Goal: Task Accomplishment & Management: Manage account settings

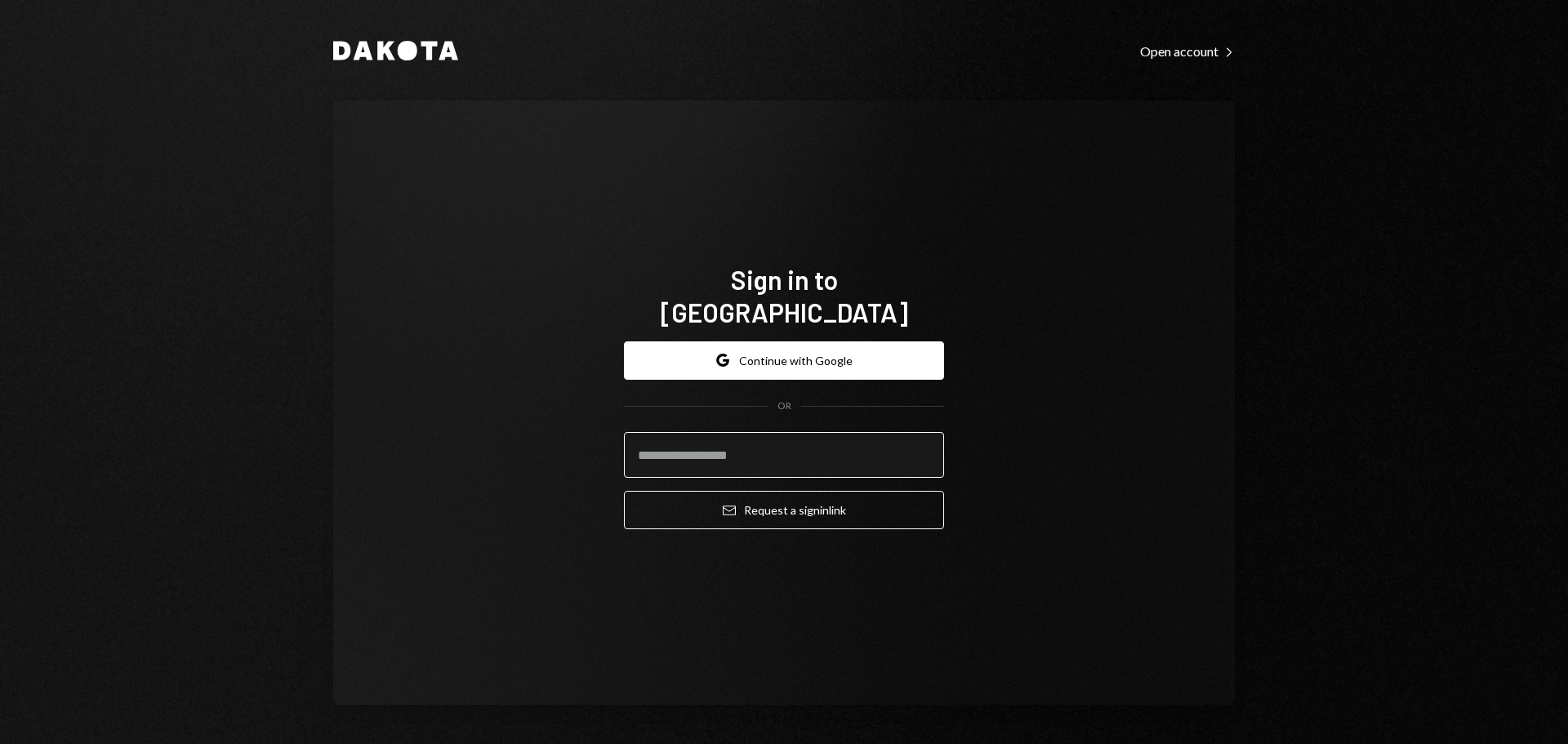
type input "**********"
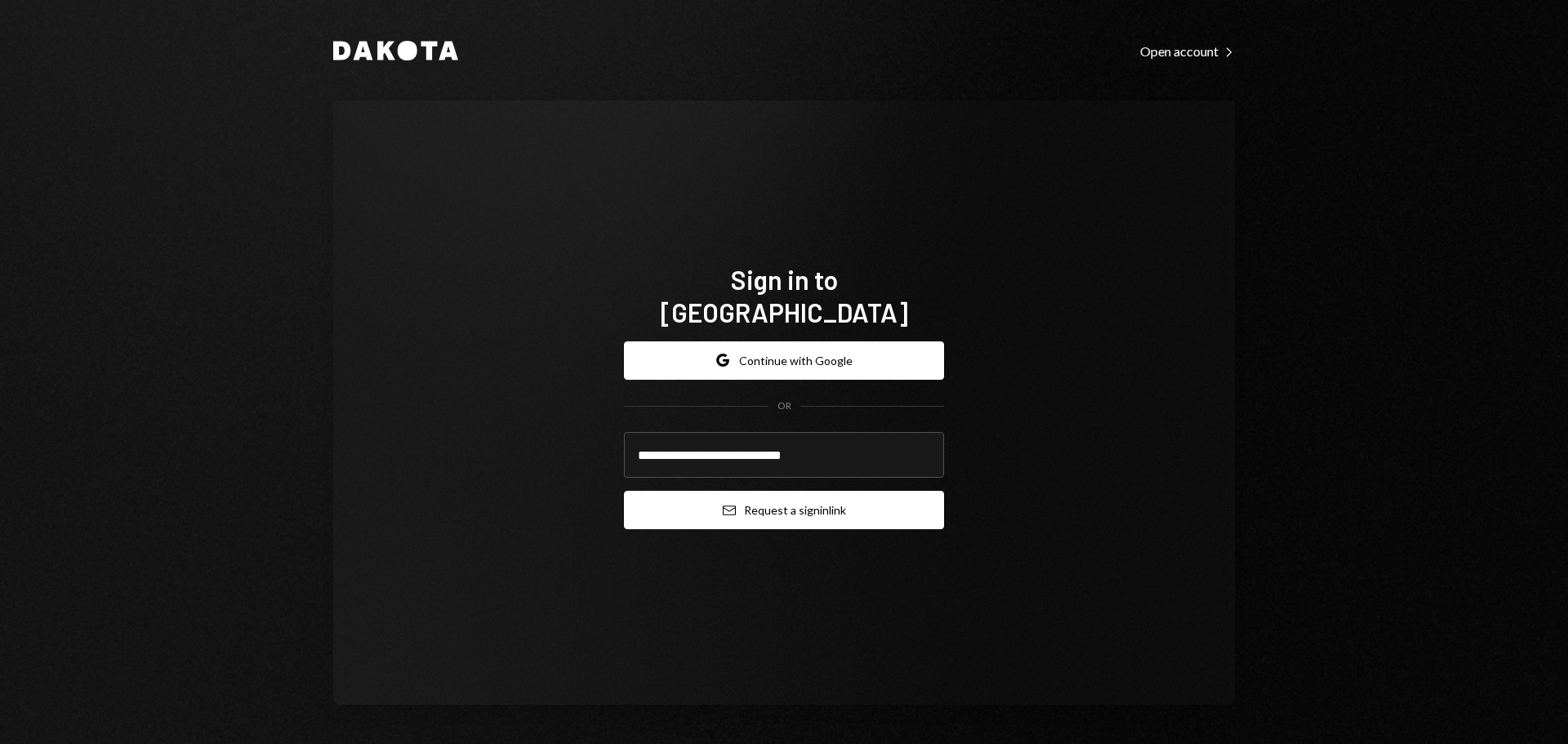
click at [814, 492] on button "Email Request a sign in link" at bounding box center [784, 510] width 320 height 38
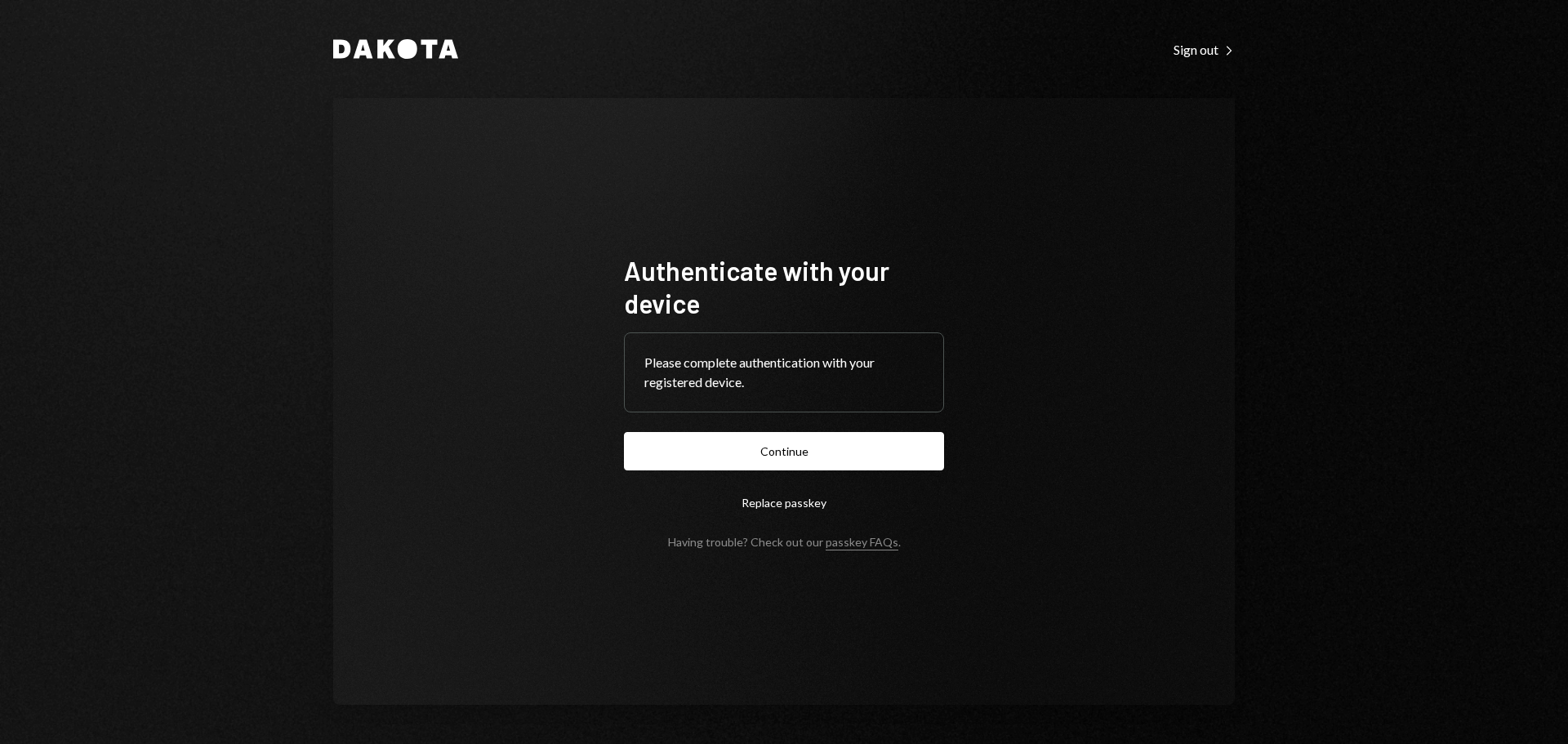
click at [843, 456] on button "Continue" at bounding box center [784, 451] width 320 height 38
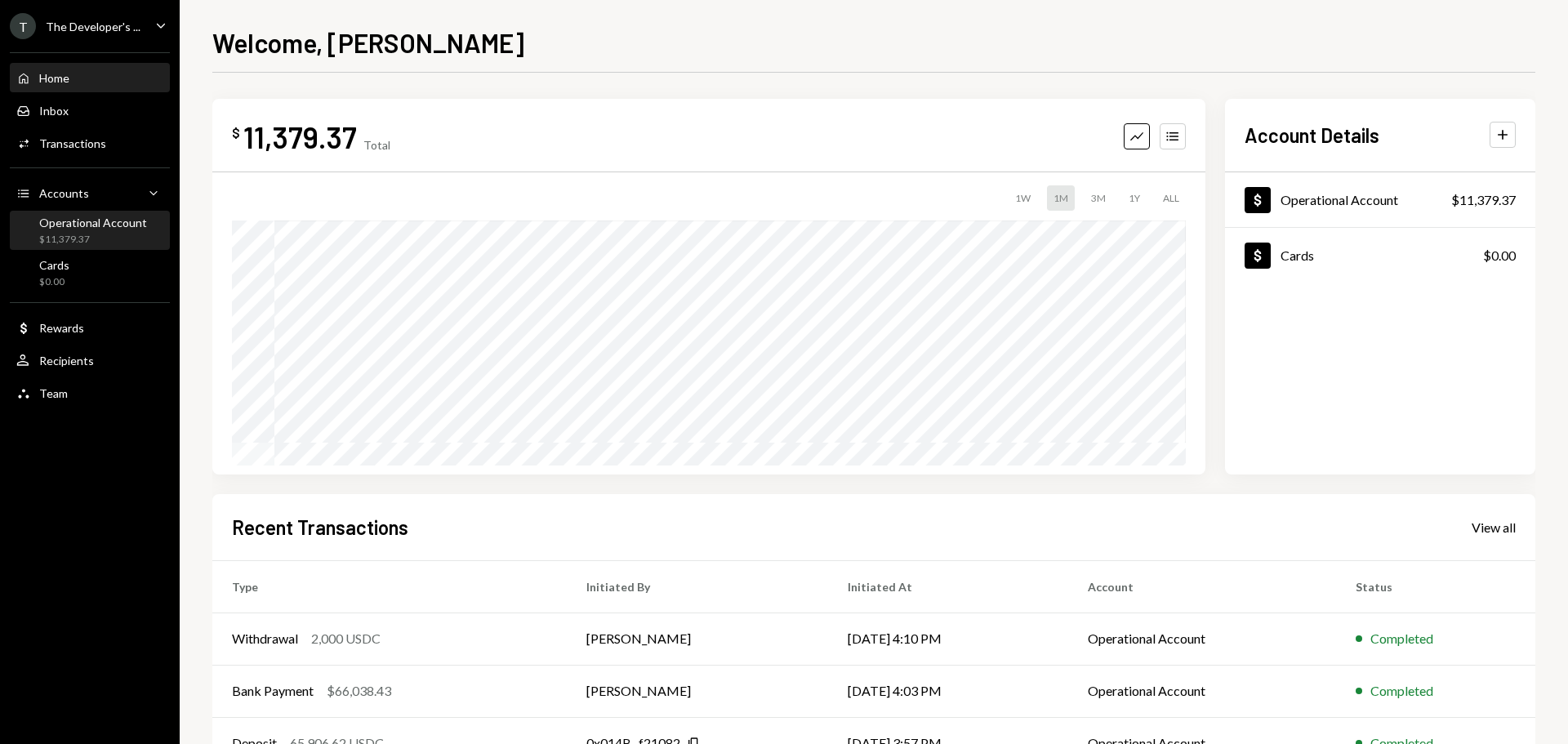
click at [102, 243] on div "$11,379.37" at bounding box center [93, 239] width 108 height 14
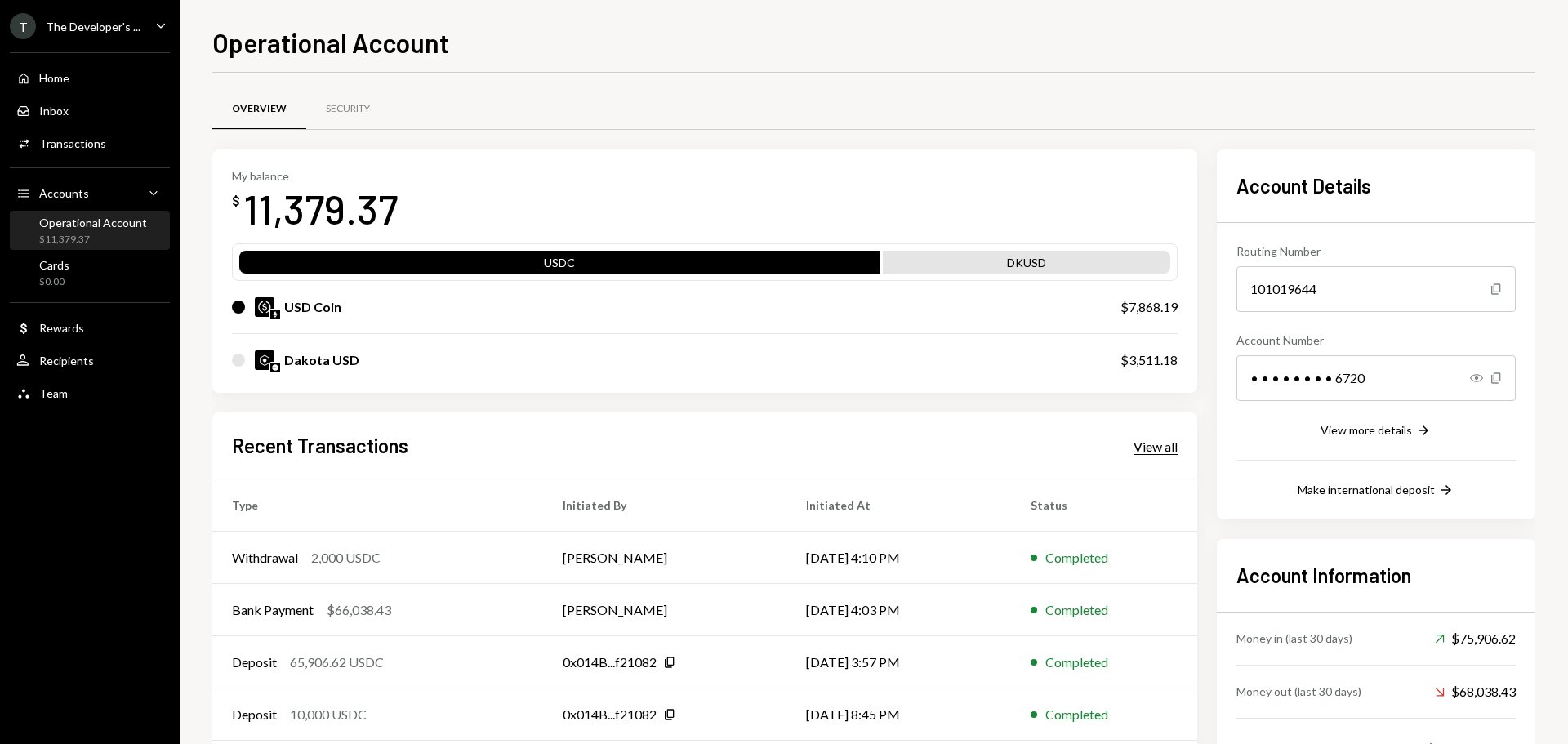
click at [1149, 454] on div "View all" at bounding box center [1155, 445] width 45 height 16
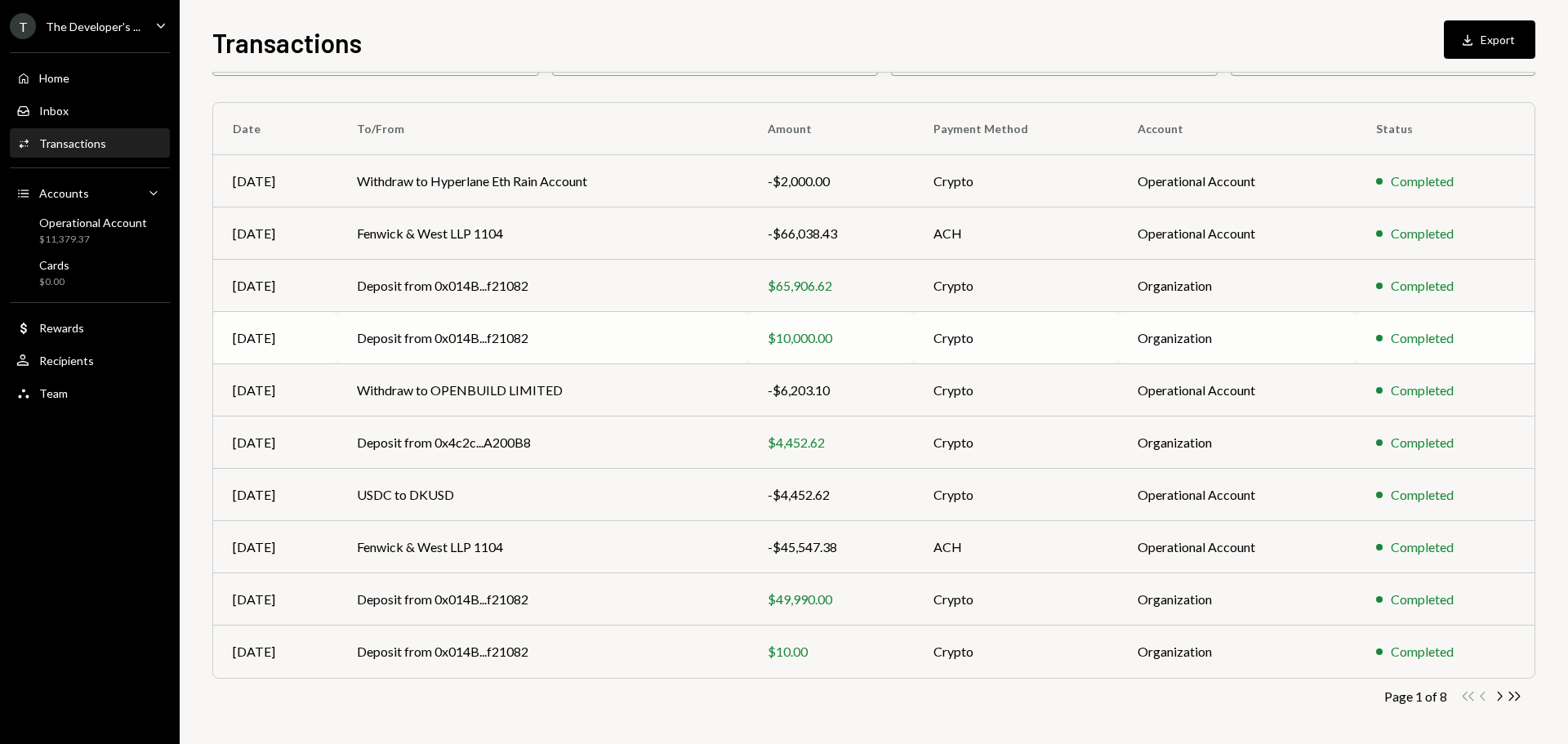
scroll to position [109, 0]
click at [1510, 698] on icon "Double Arrow Right" at bounding box center [1514, 693] width 15 height 15
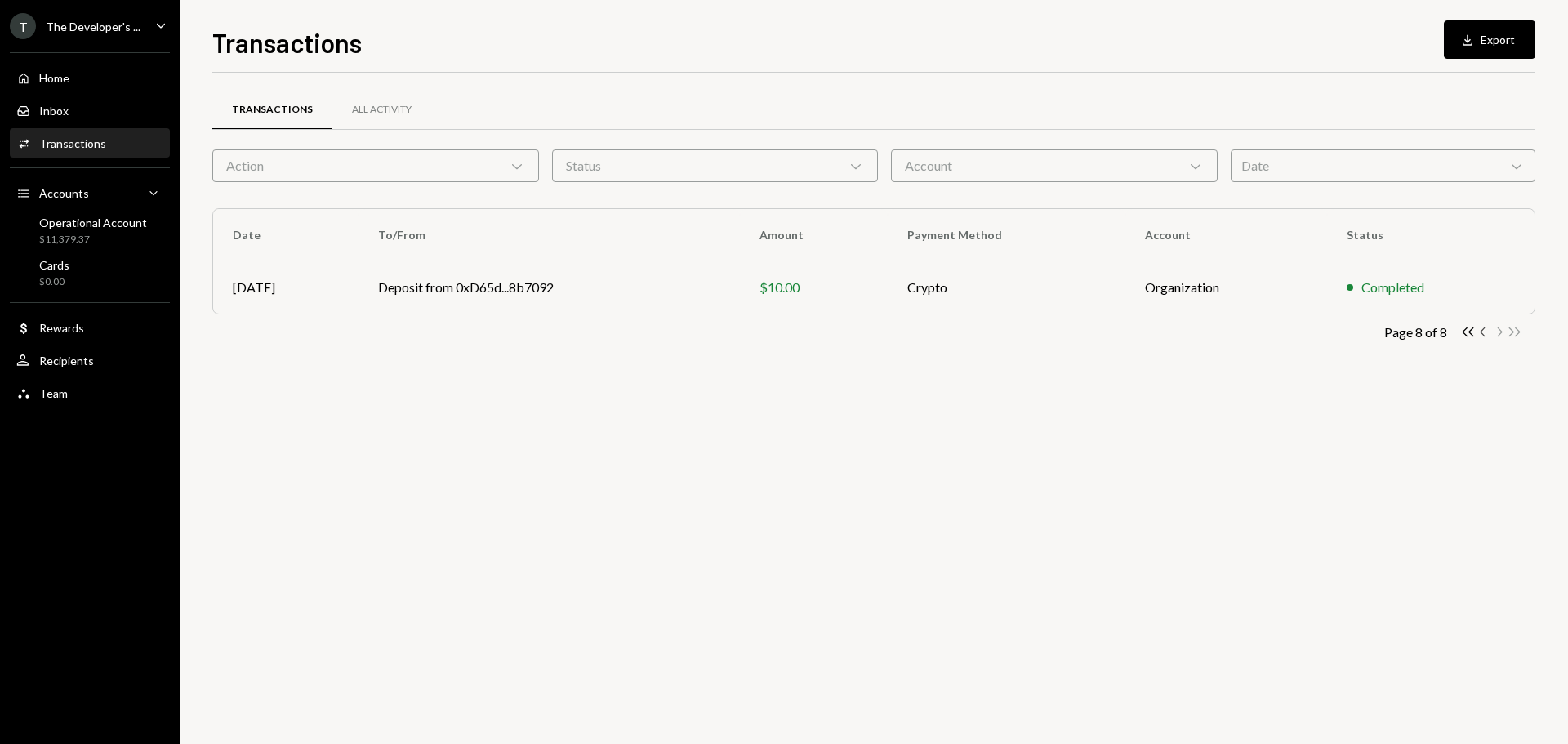
click at [1481, 332] on icon "button" at bounding box center [1482, 331] width 5 height 9
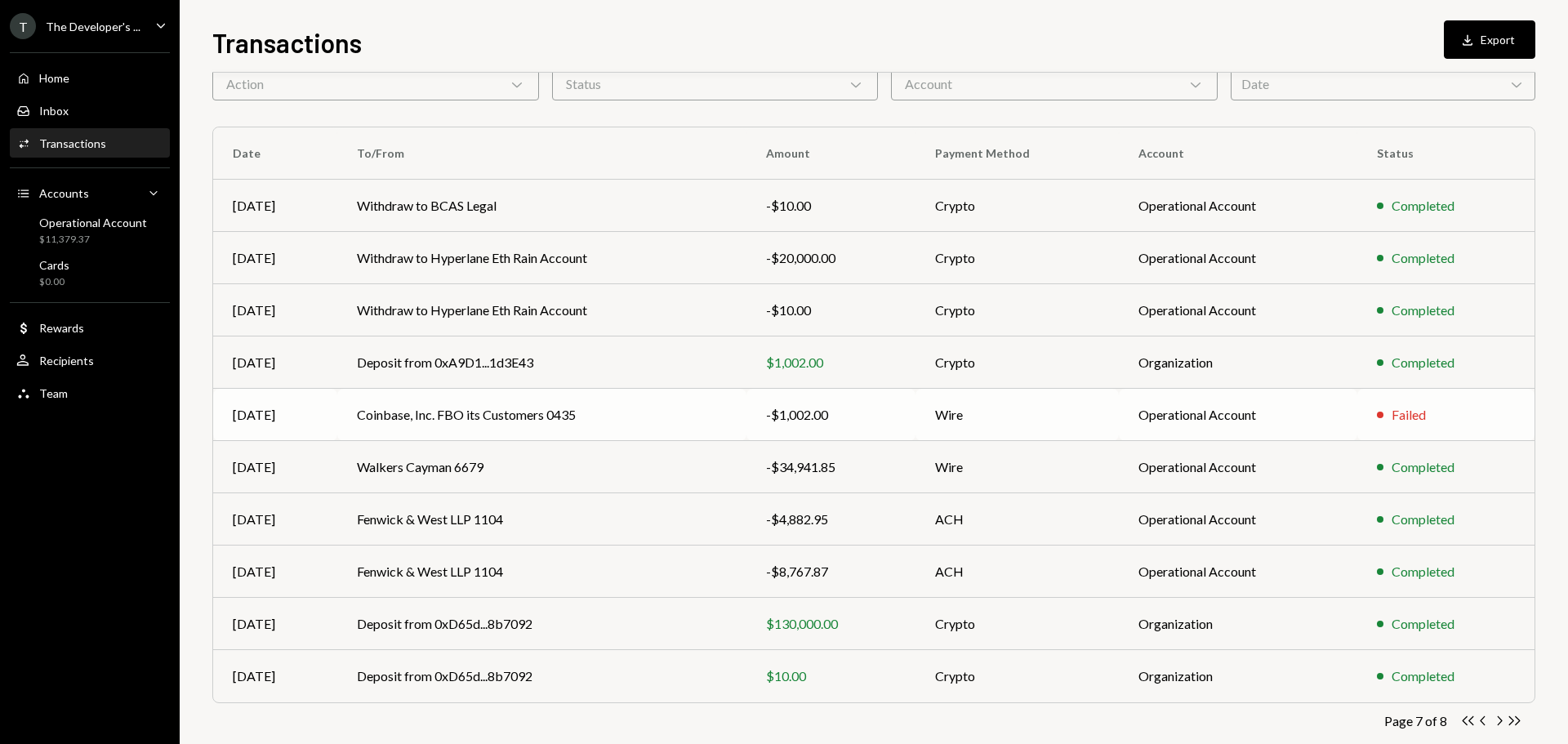
scroll to position [109, 0]
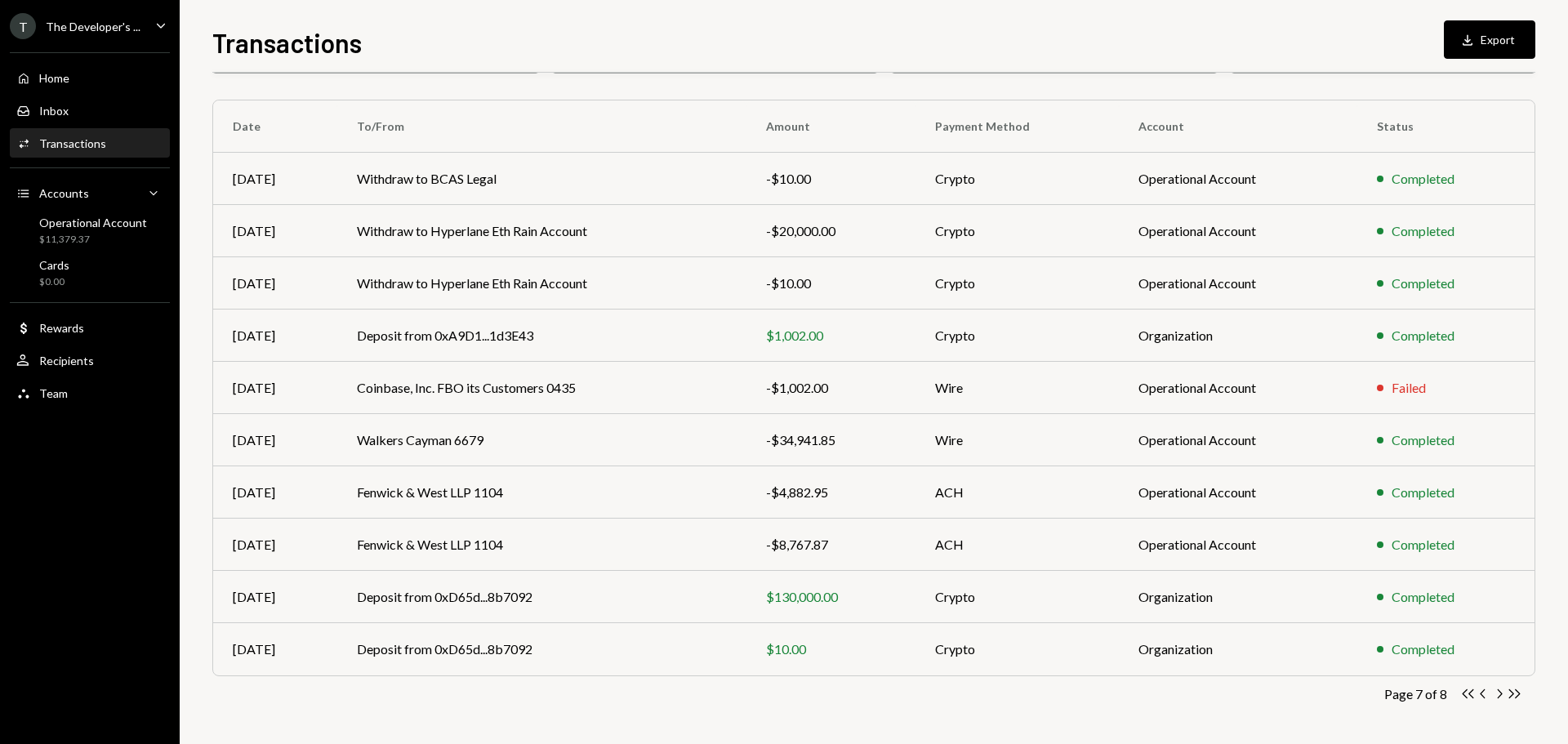
click at [1483, 697] on icon "button" at bounding box center [1482, 693] width 5 height 9
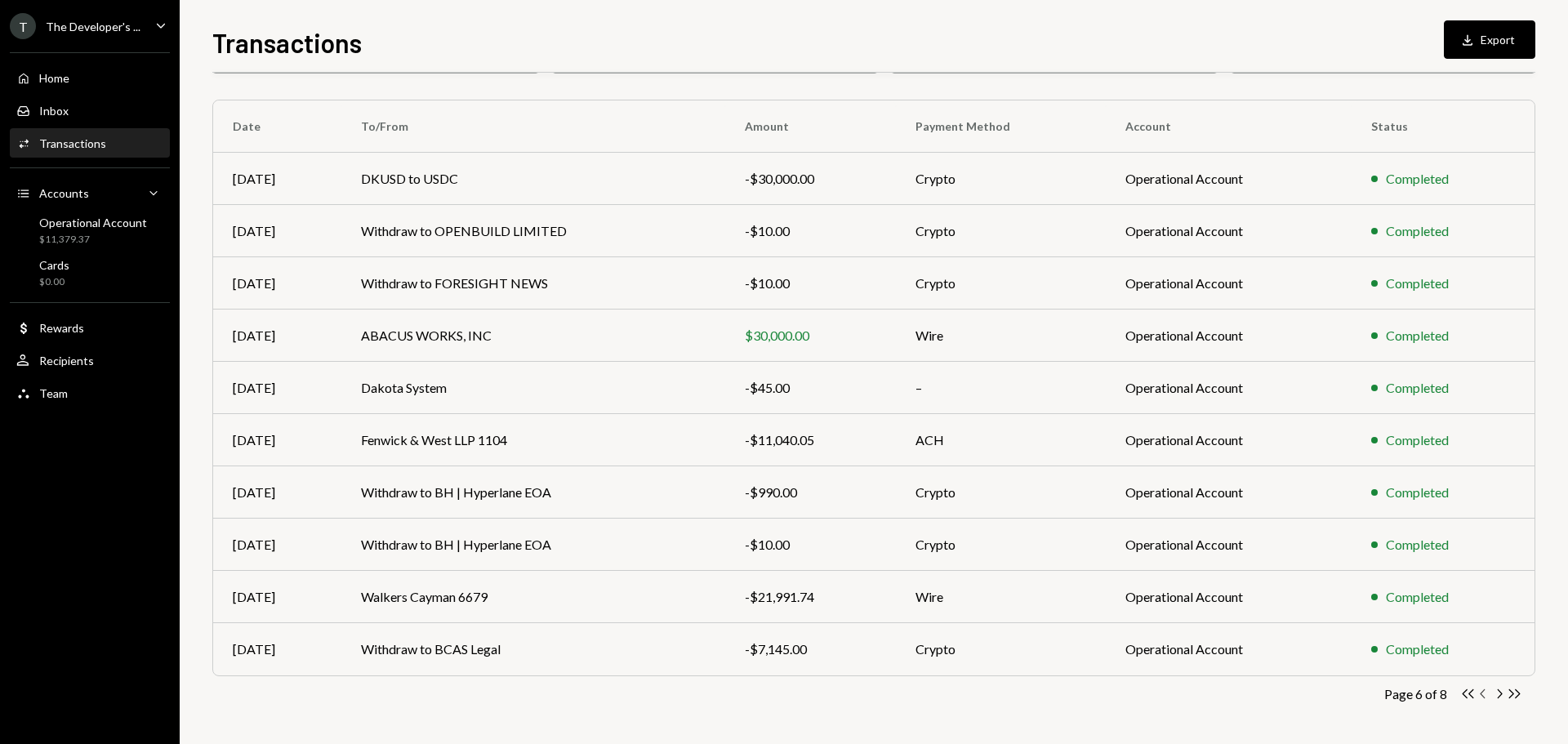
click at [1481, 691] on icon "Chevron Left" at bounding box center [1483, 693] width 15 height 15
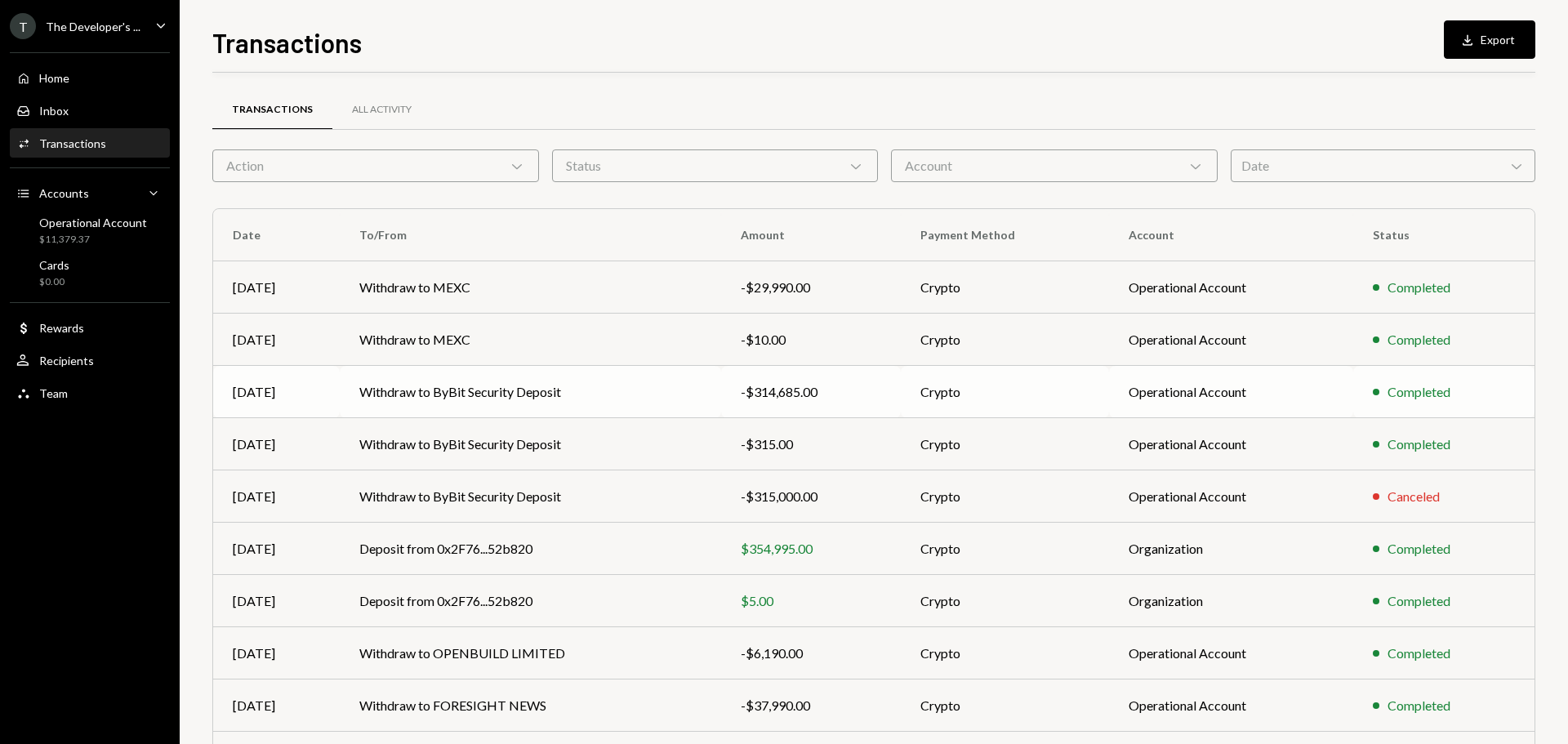
scroll to position [82, 0]
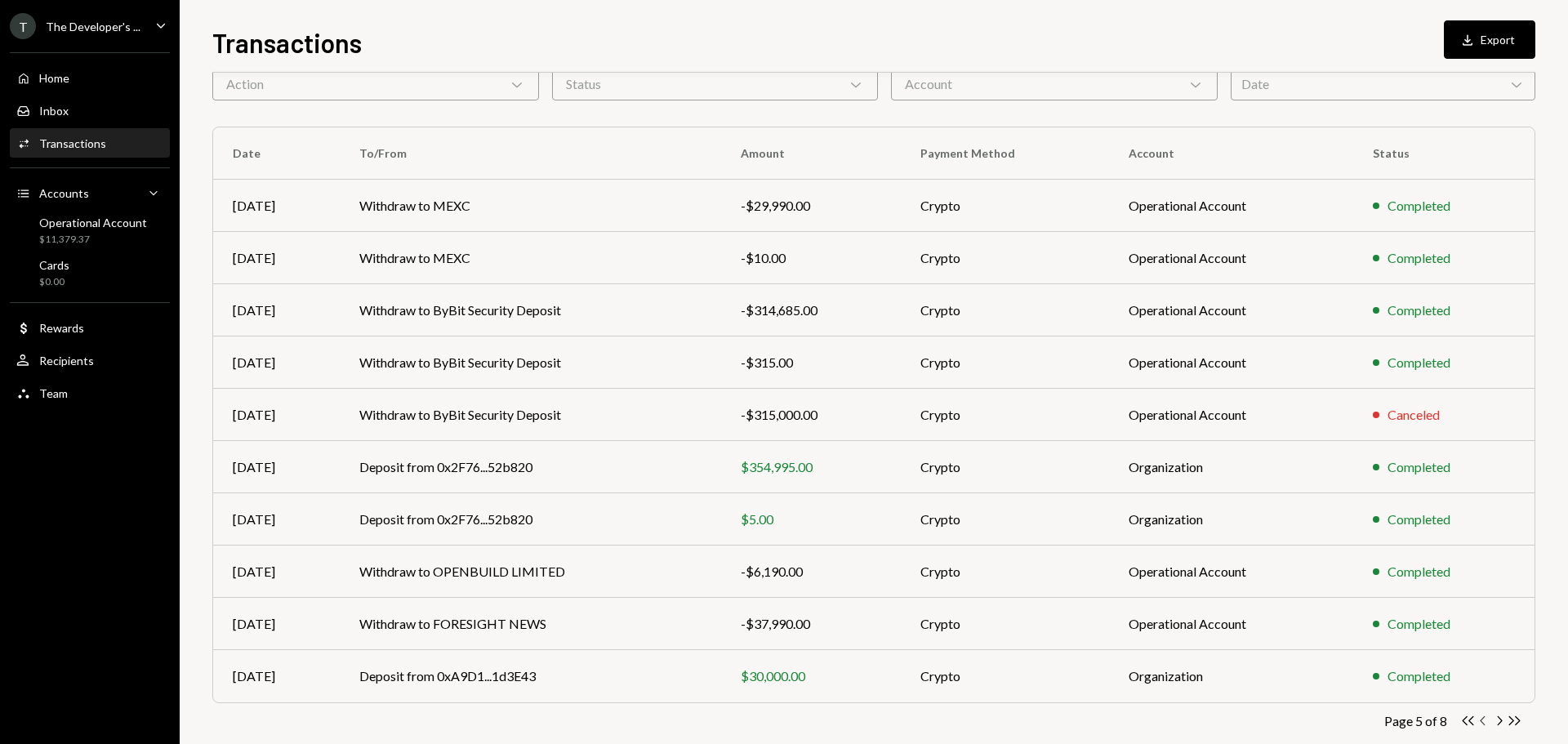
click at [1485, 720] on icon "Chevron Left" at bounding box center [1483, 720] width 15 height 15
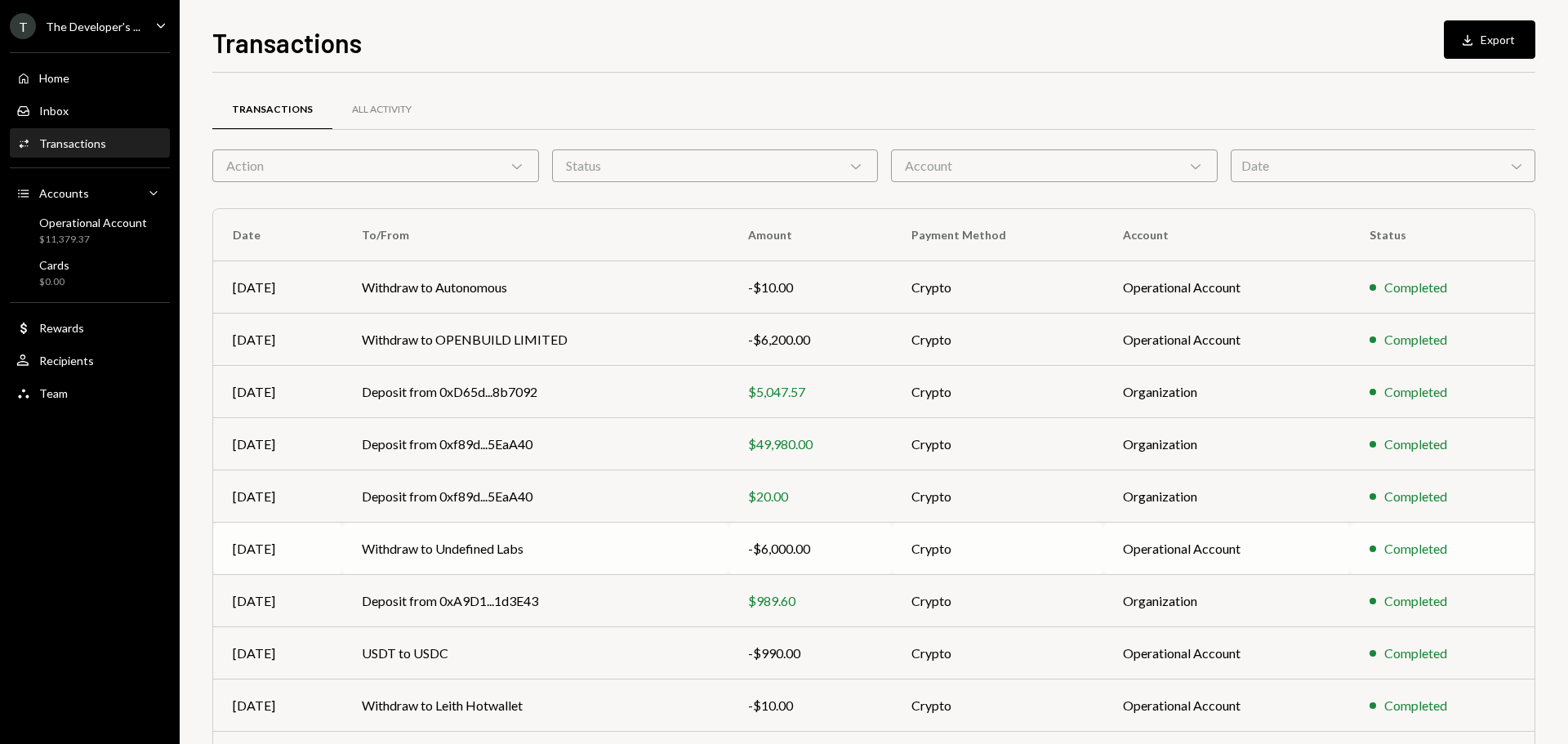
scroll to position [109, 0]
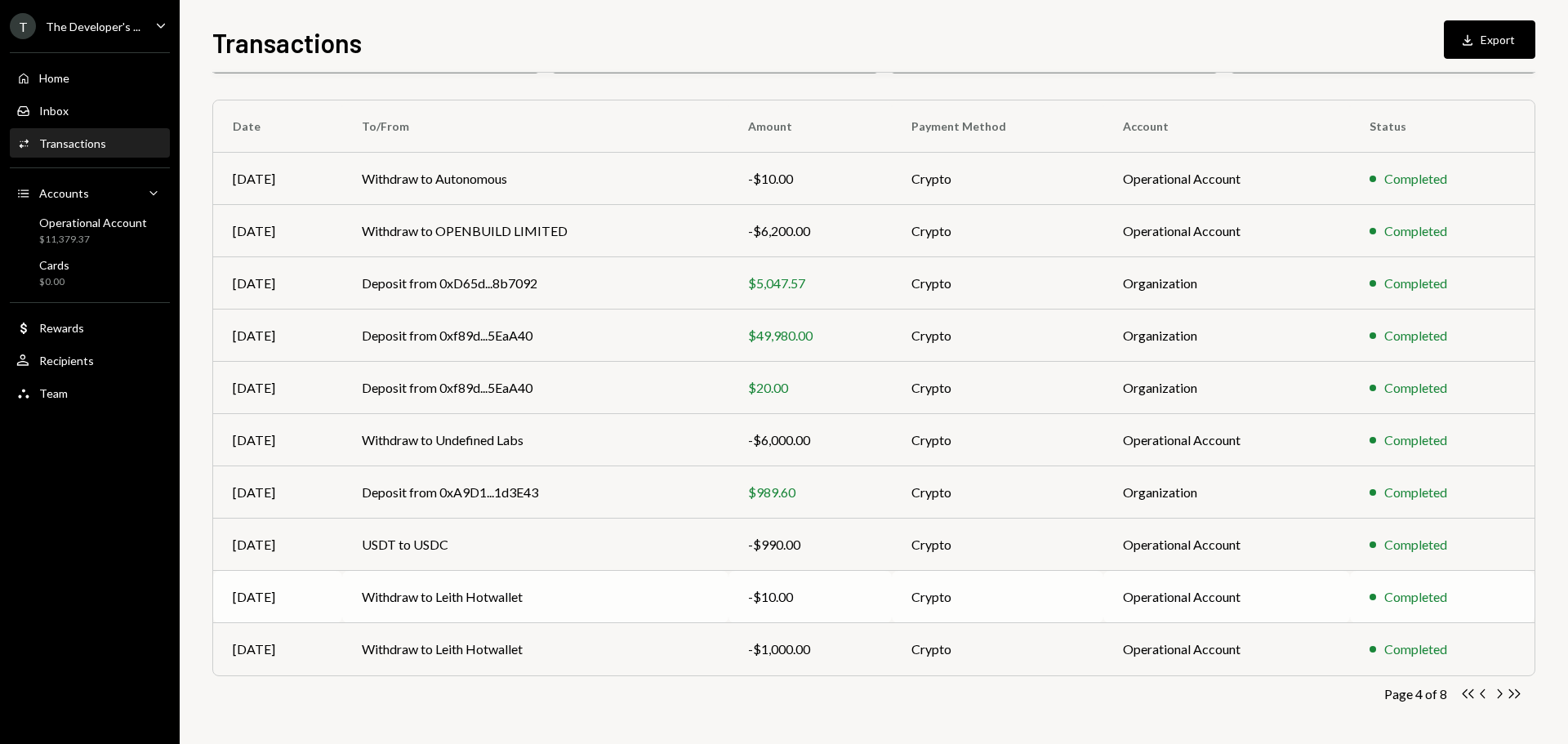
click at [683, 591] on td "Withdraw to Leith Hotwallet" at bounding box center [535, 596] width 386 height 52
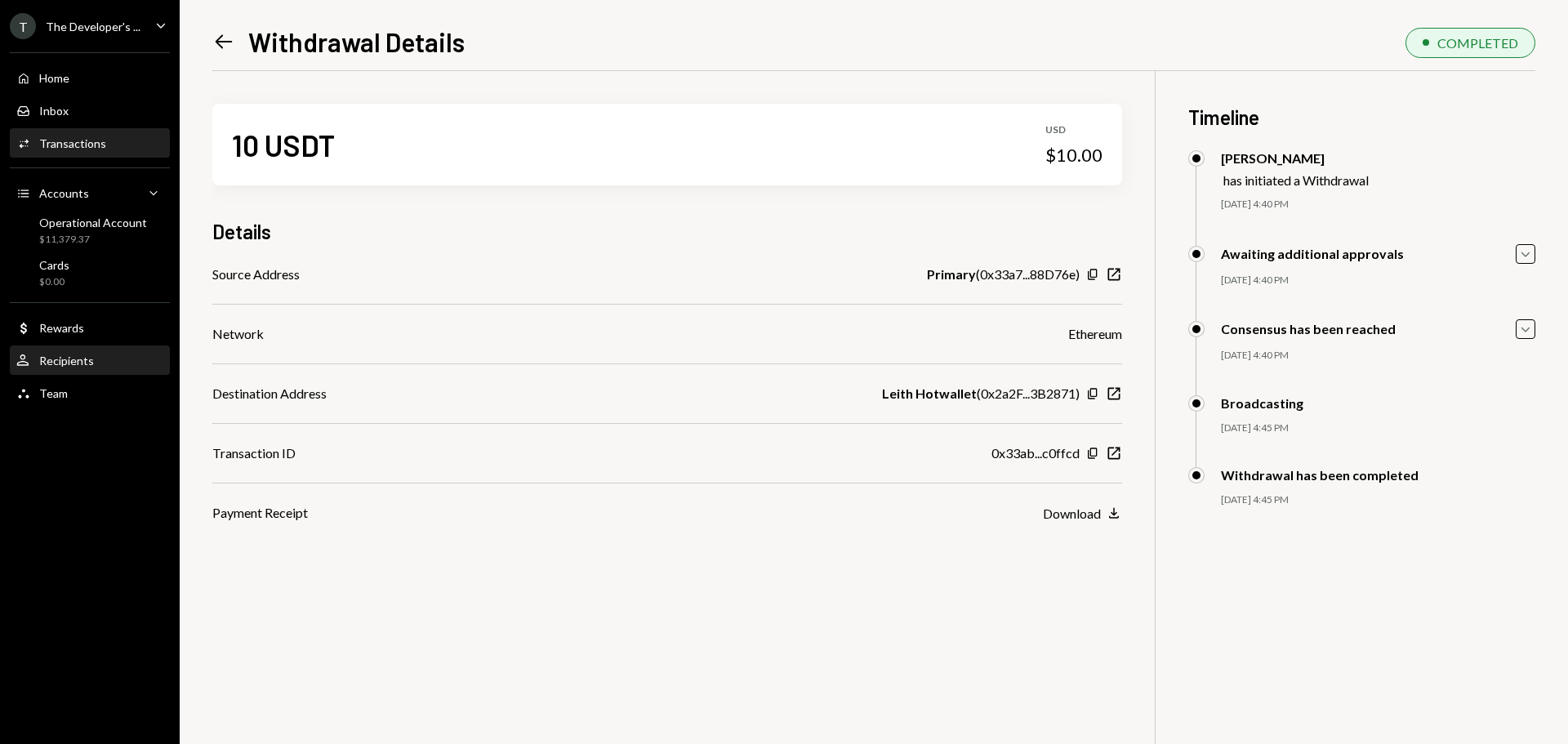
click at [66, 358] on div "Recipients" at bounding box center [66, 360] width 55 height 14
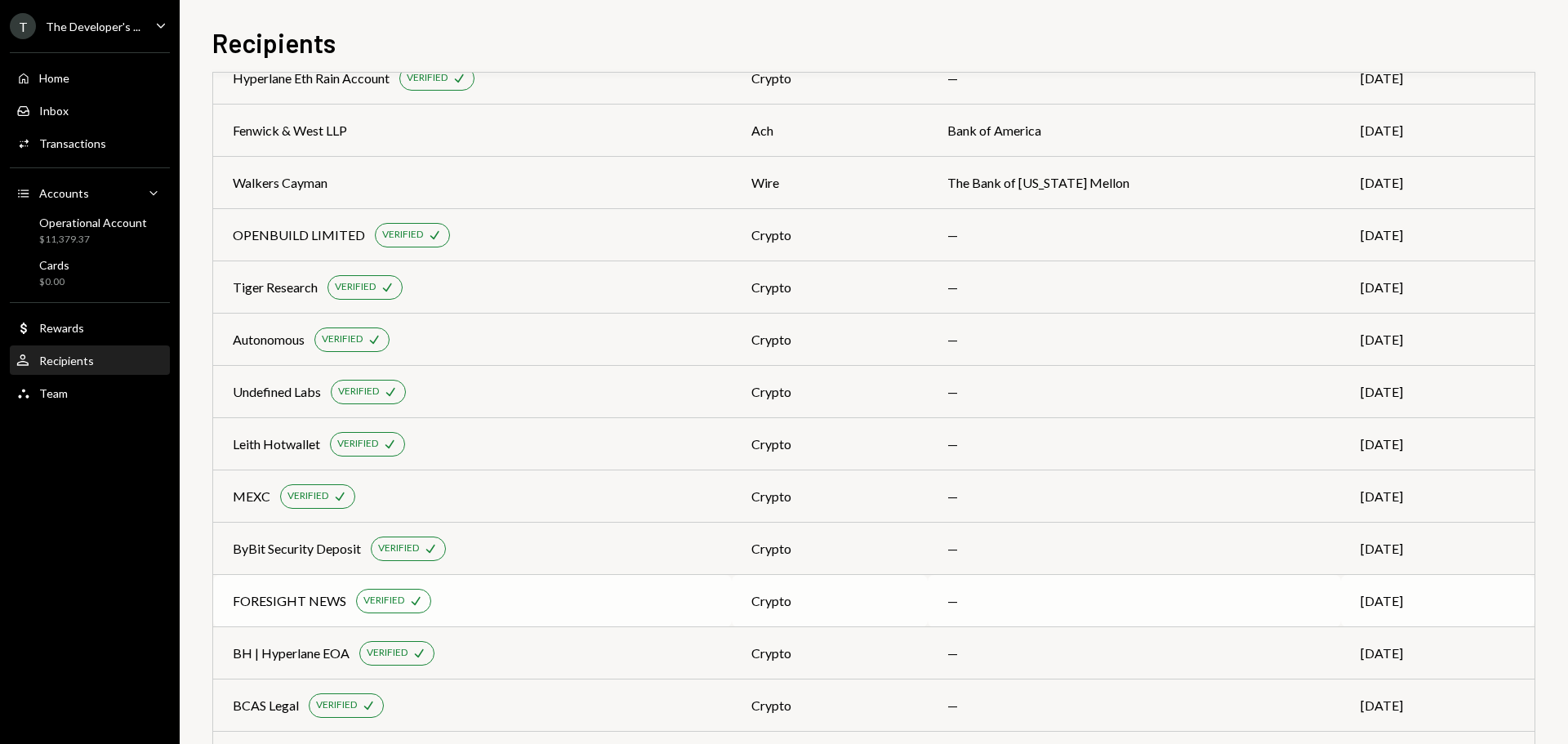
scroll to position [99, 0]
click at [520, 463] on td "Leith Hotwallet VERIFIED Check" at bounding box center [472, 445] width 519 height 52
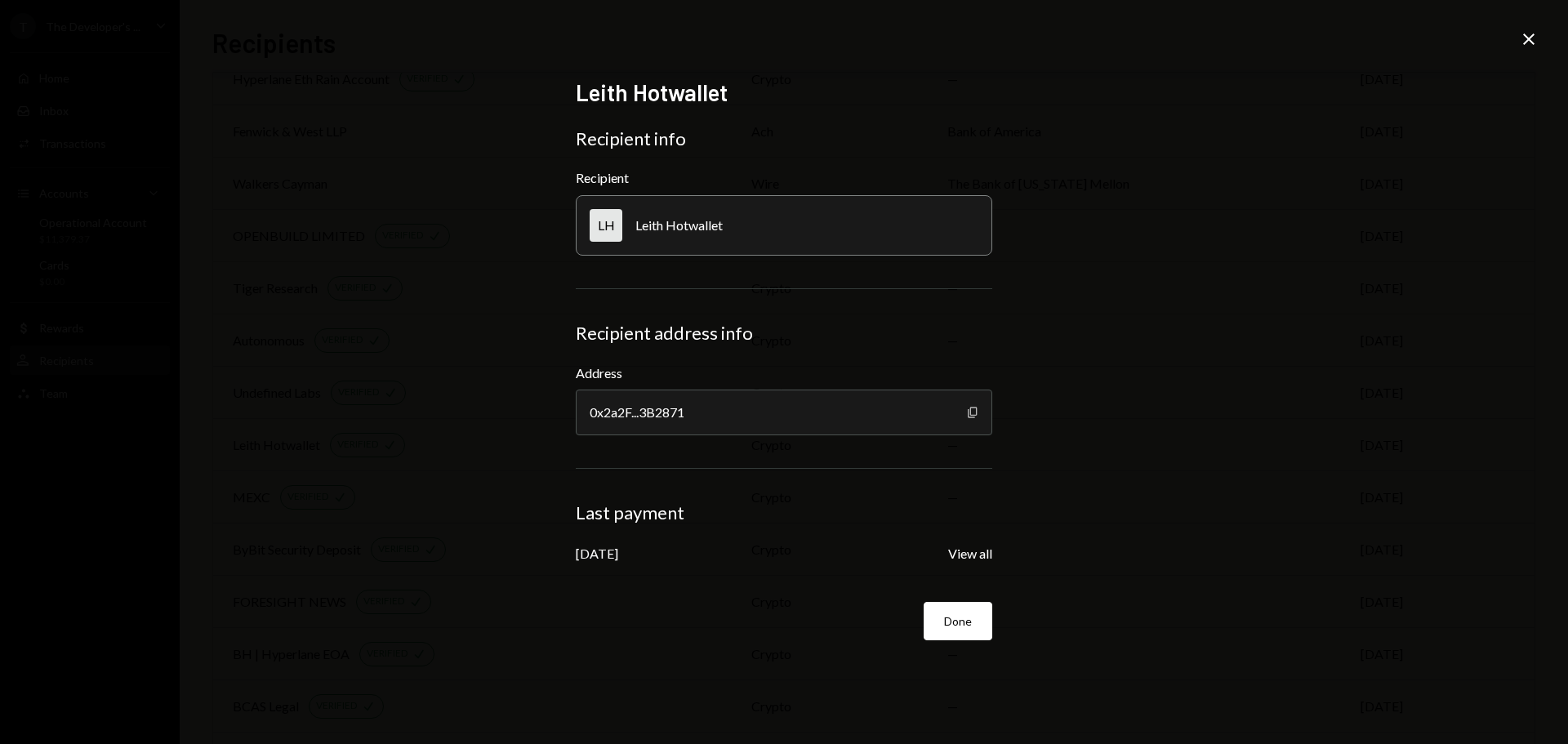
click at [974, 409] on icon "Copy" at bounding box center [973, 412] width 13 height 13
